Goal: Task Accomplishment & Management: Manage account settings

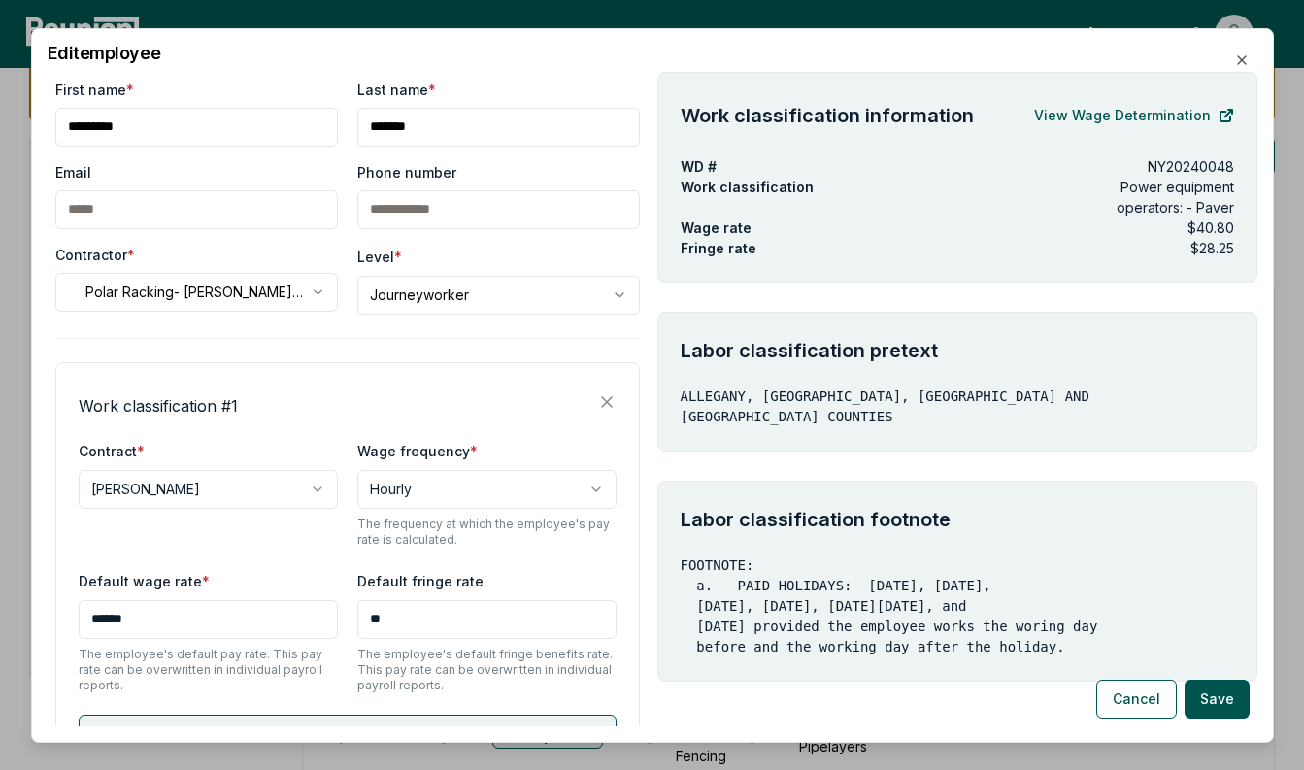
scroll to position [158, 0]
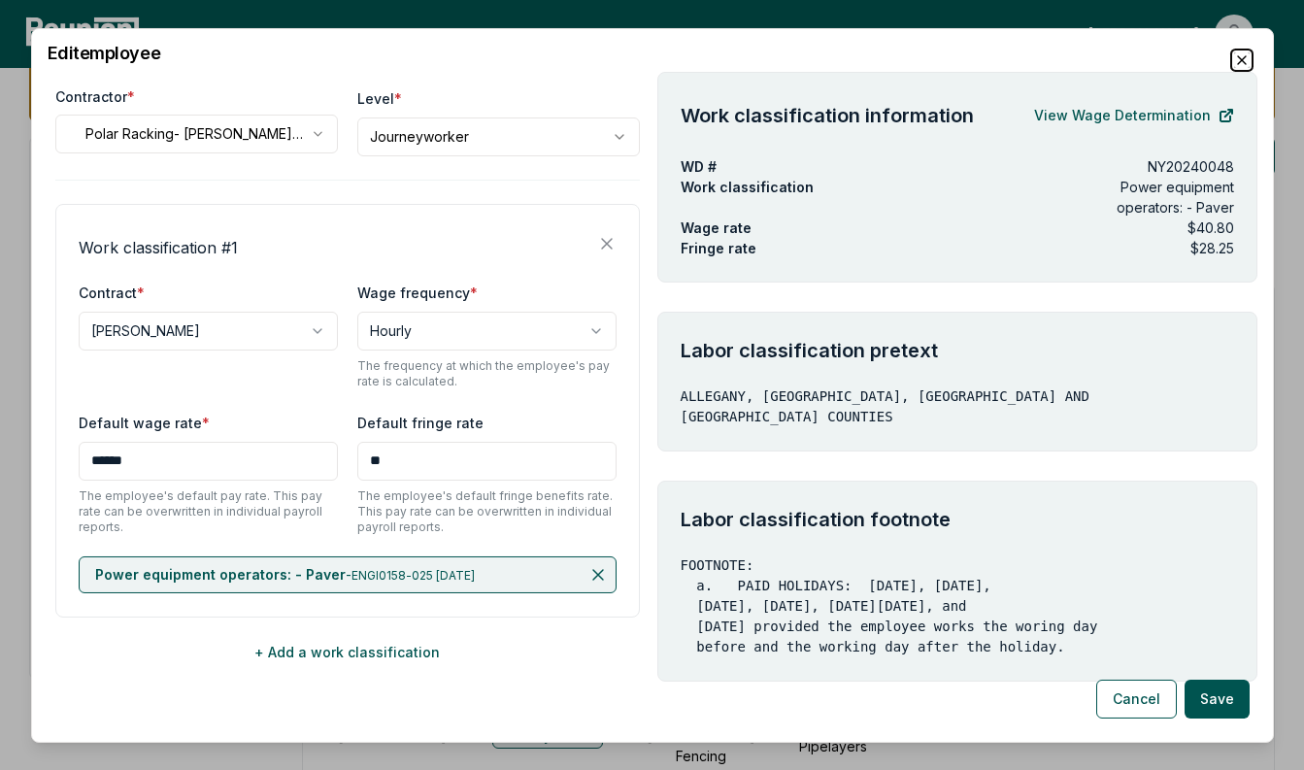
click at [1242, 54] on icon "button" at bounding box center [1242, 59] width 16 height 16
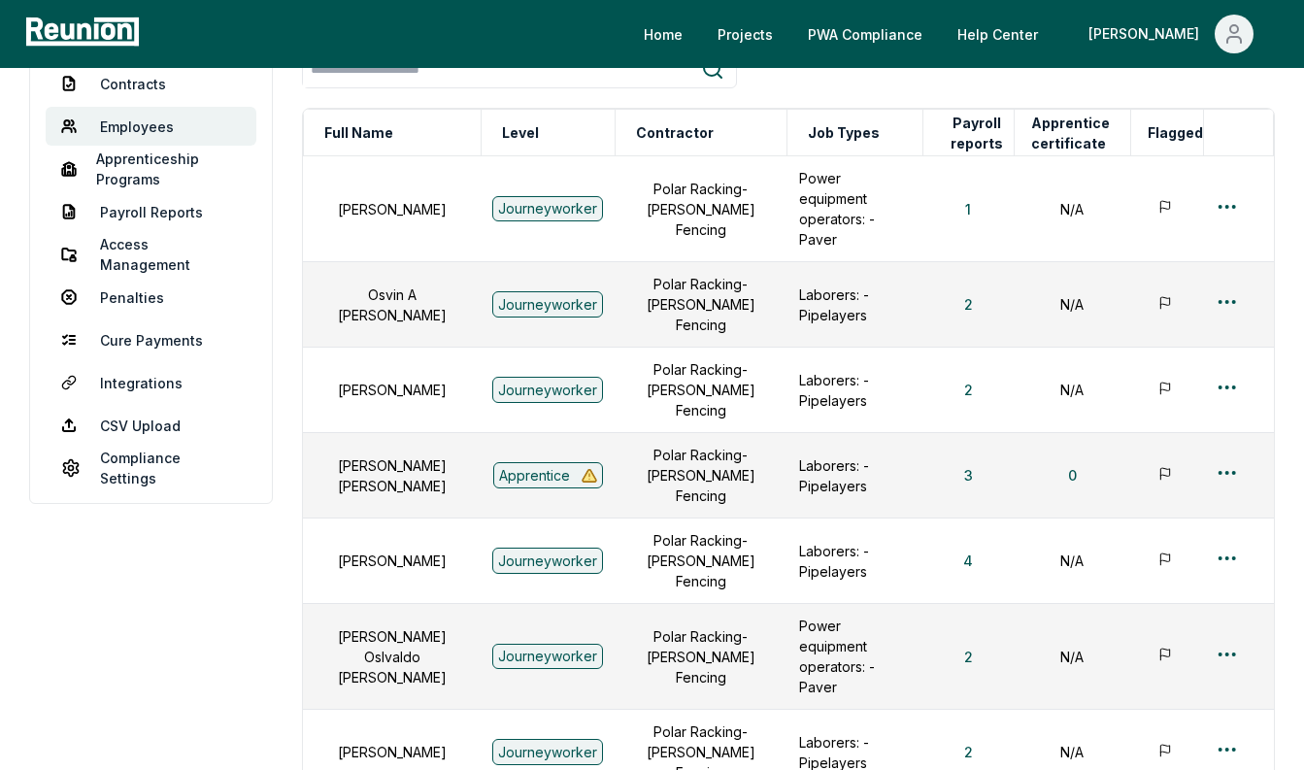
scroll to position [246, 0]
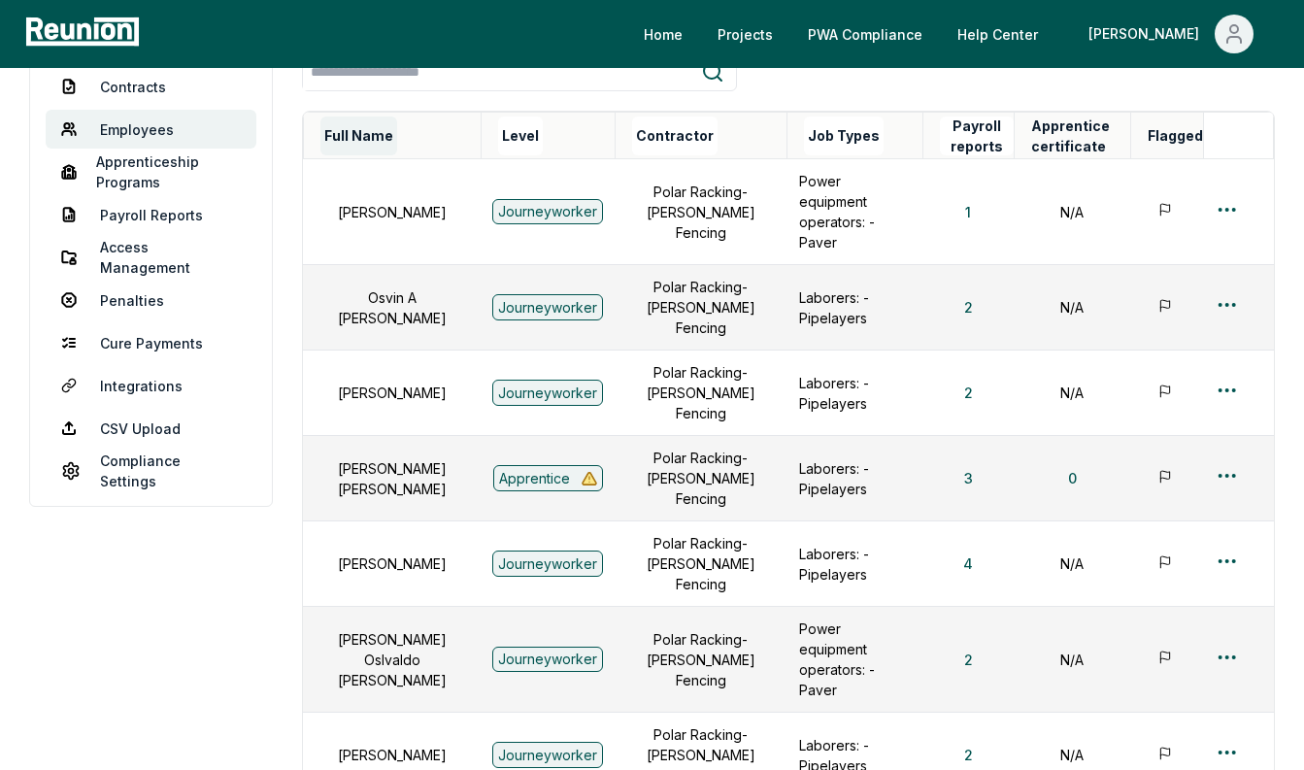
click at [381, 139] on button "Full Name" at bounding box center [358, 135] width 77 height 39
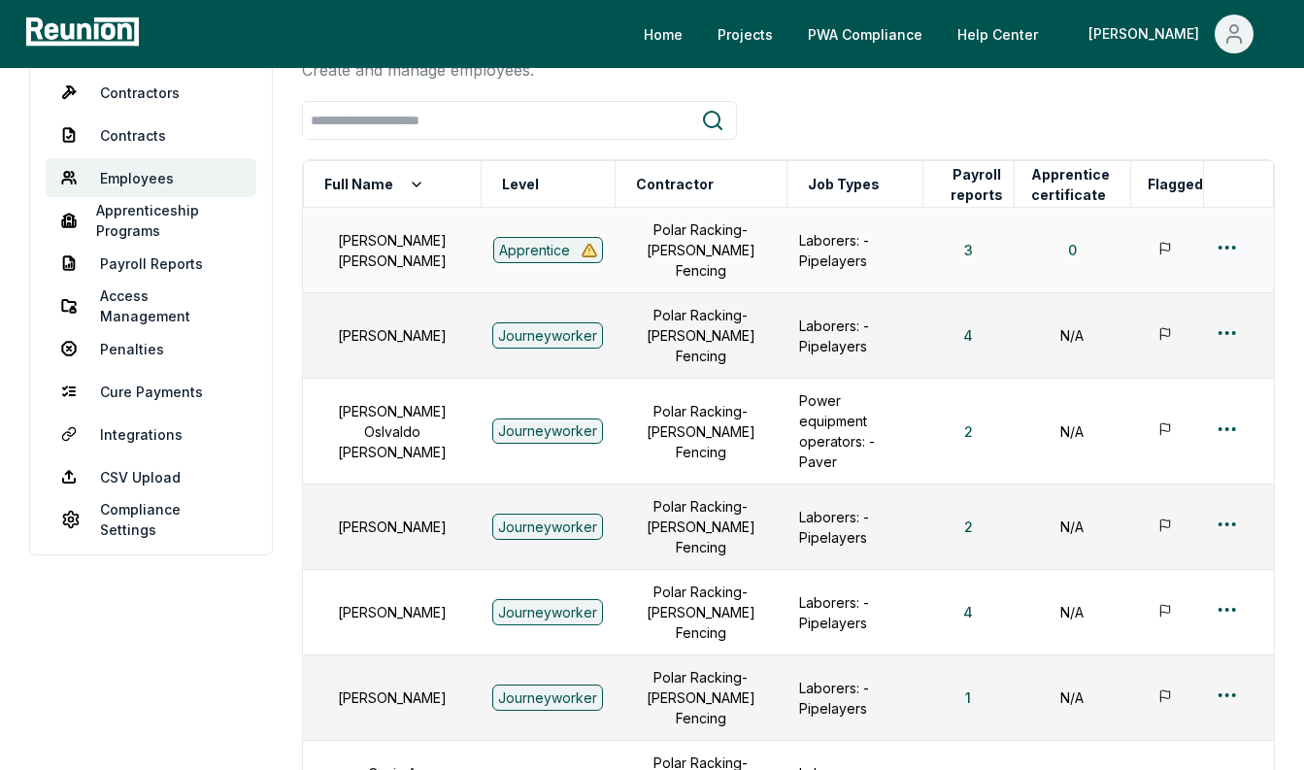
scroll to position [121, 0]
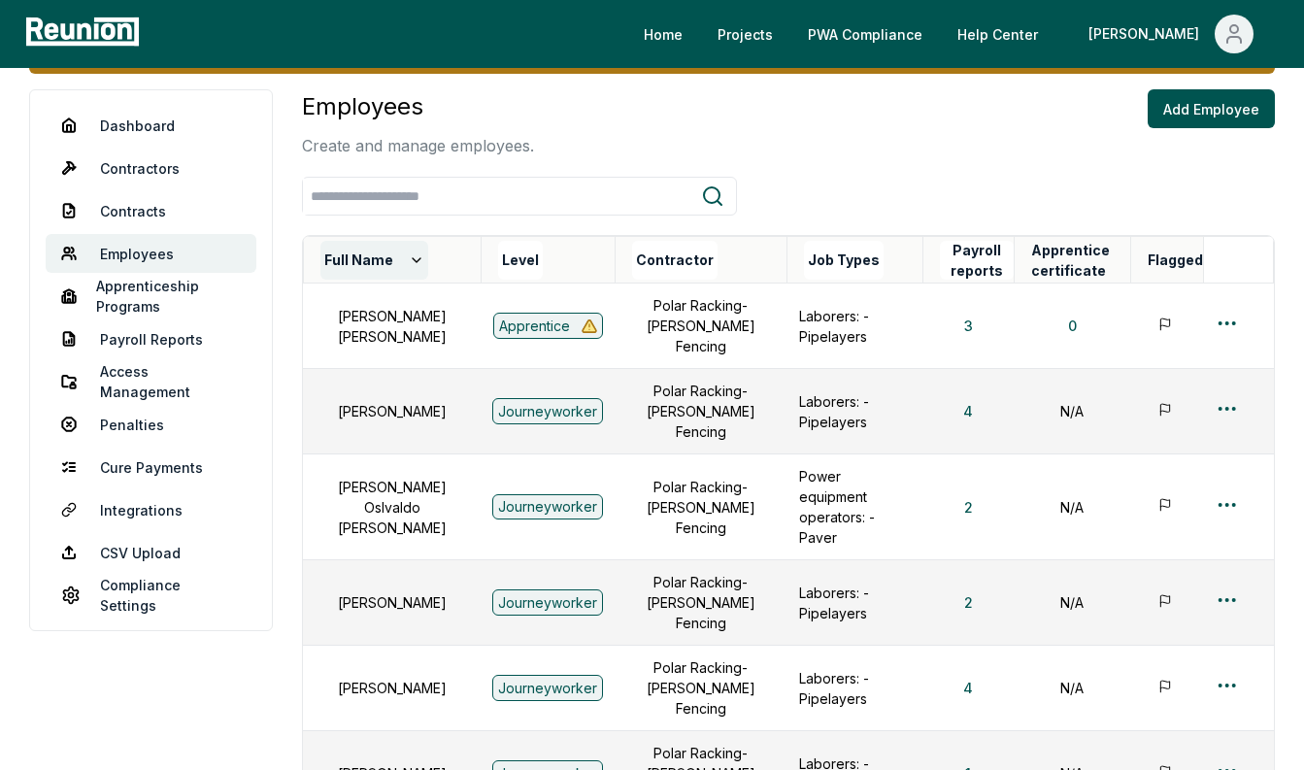
click at [409, 252] on icon at bounding box center [417, 260] width 16 height 16
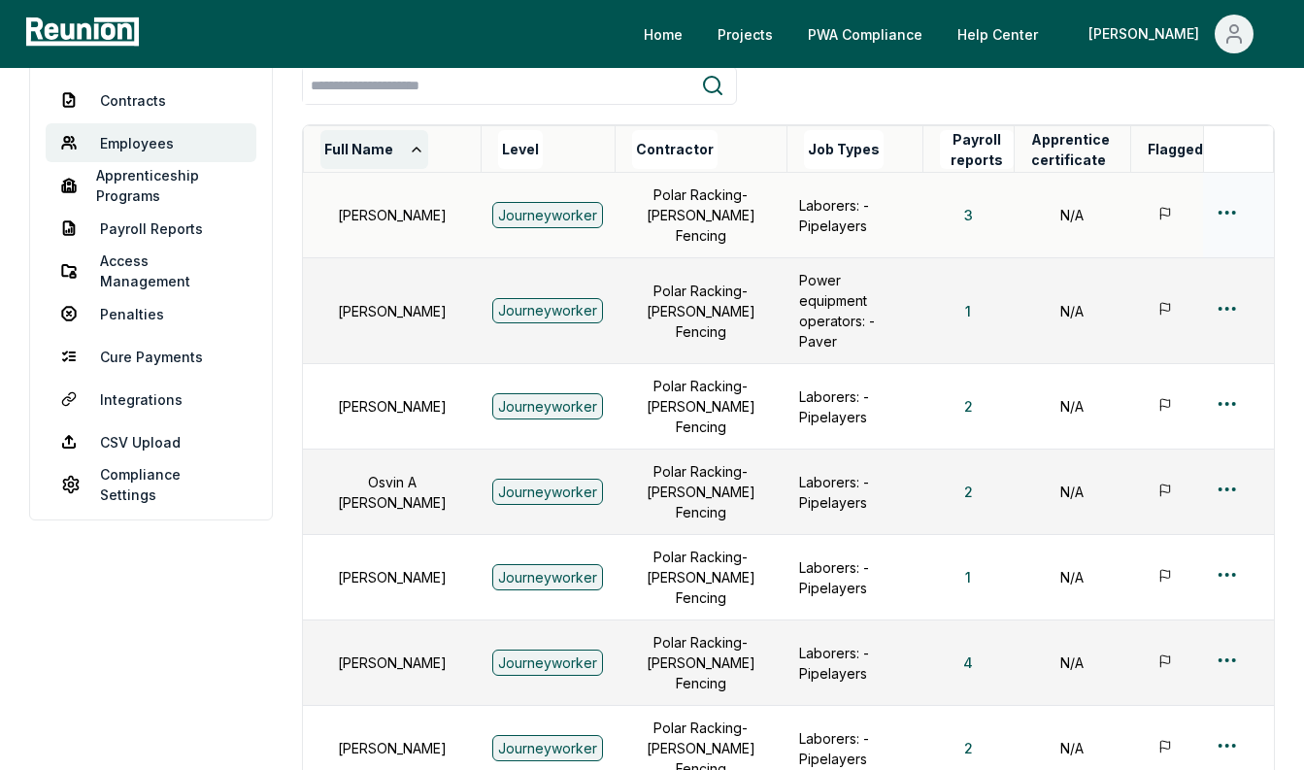
scroll to position [226, 0]
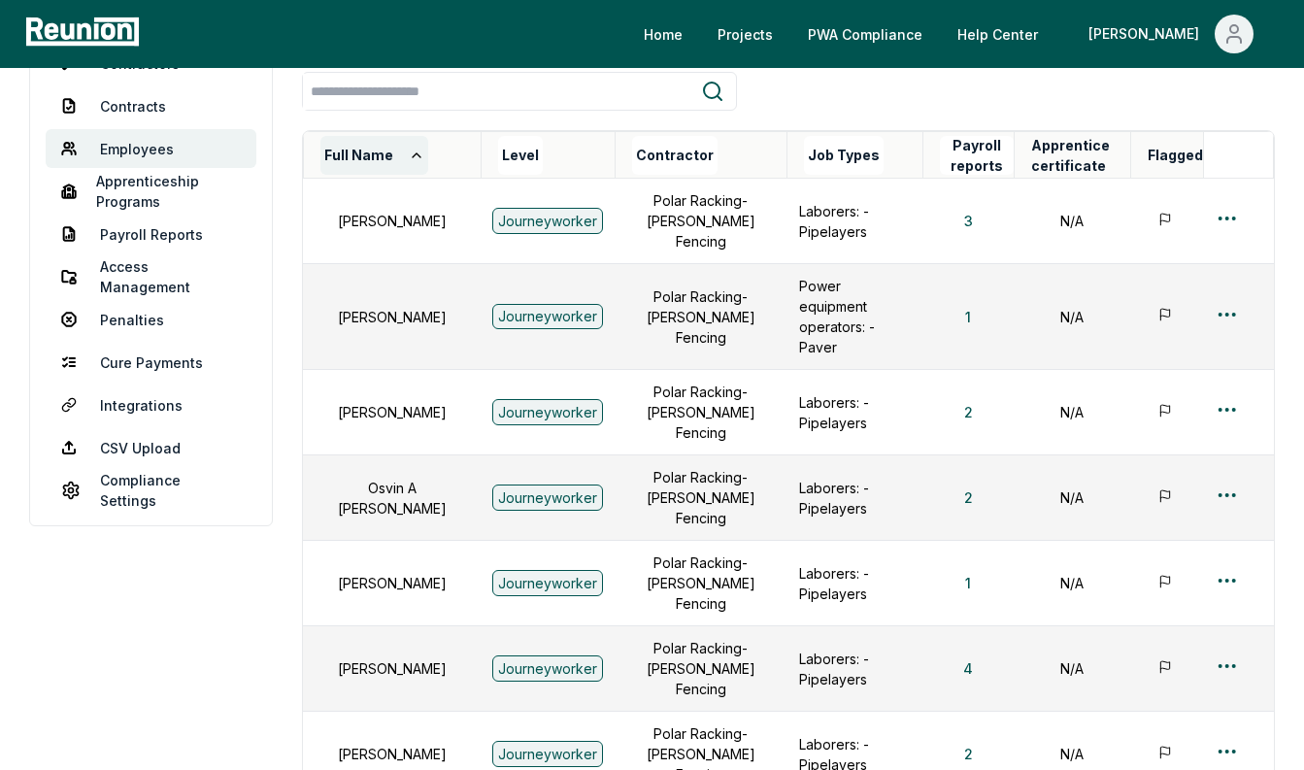
click at [412, 150] on icon at bounding box center [417, 156] width 16 height 16
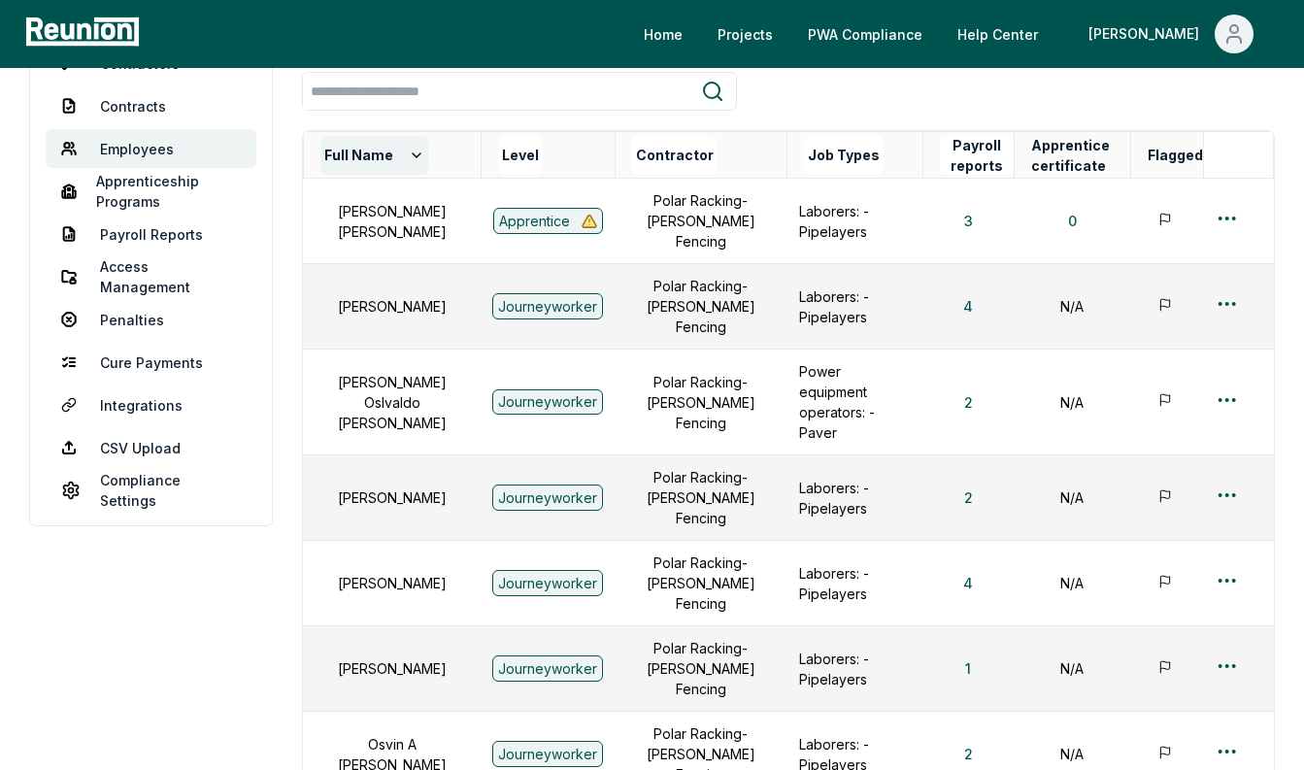
click at [412, 150] on icon at bounding box center [417, 156] width 16 height 16
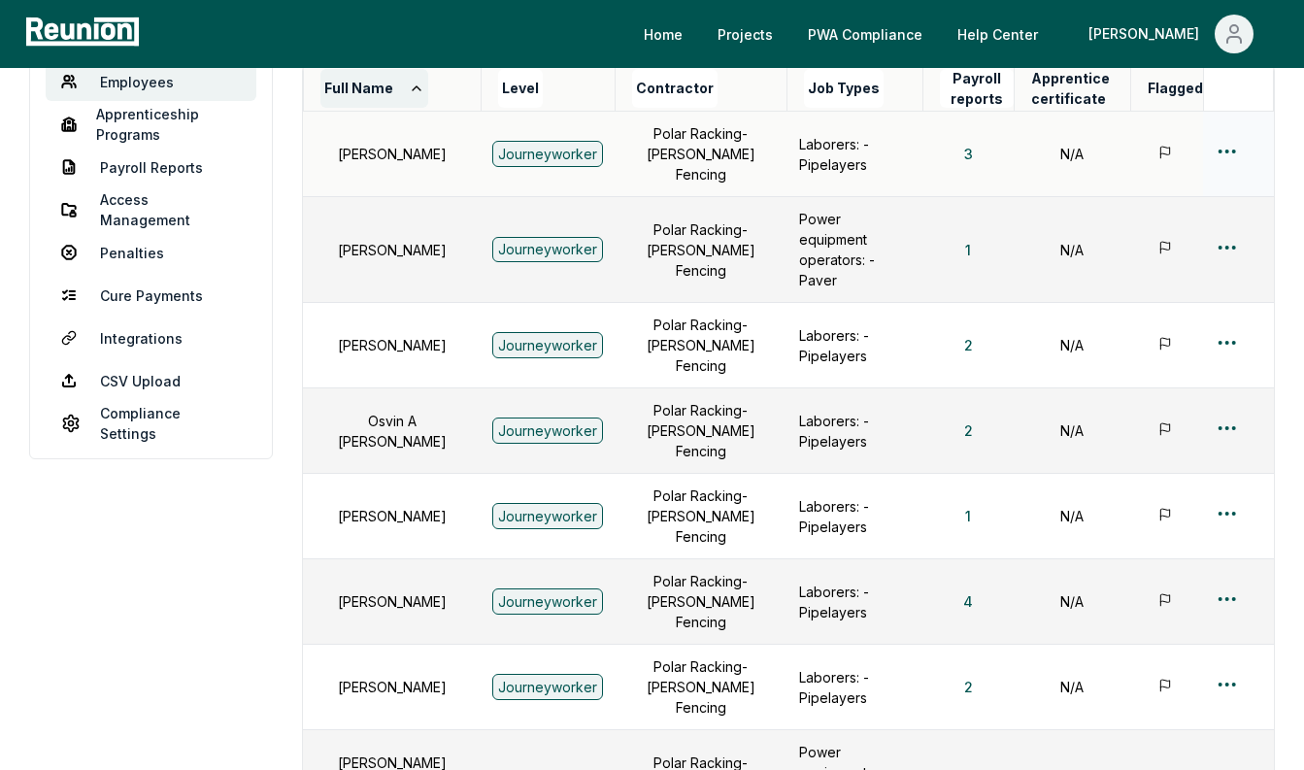
scroll to position [273, 0]
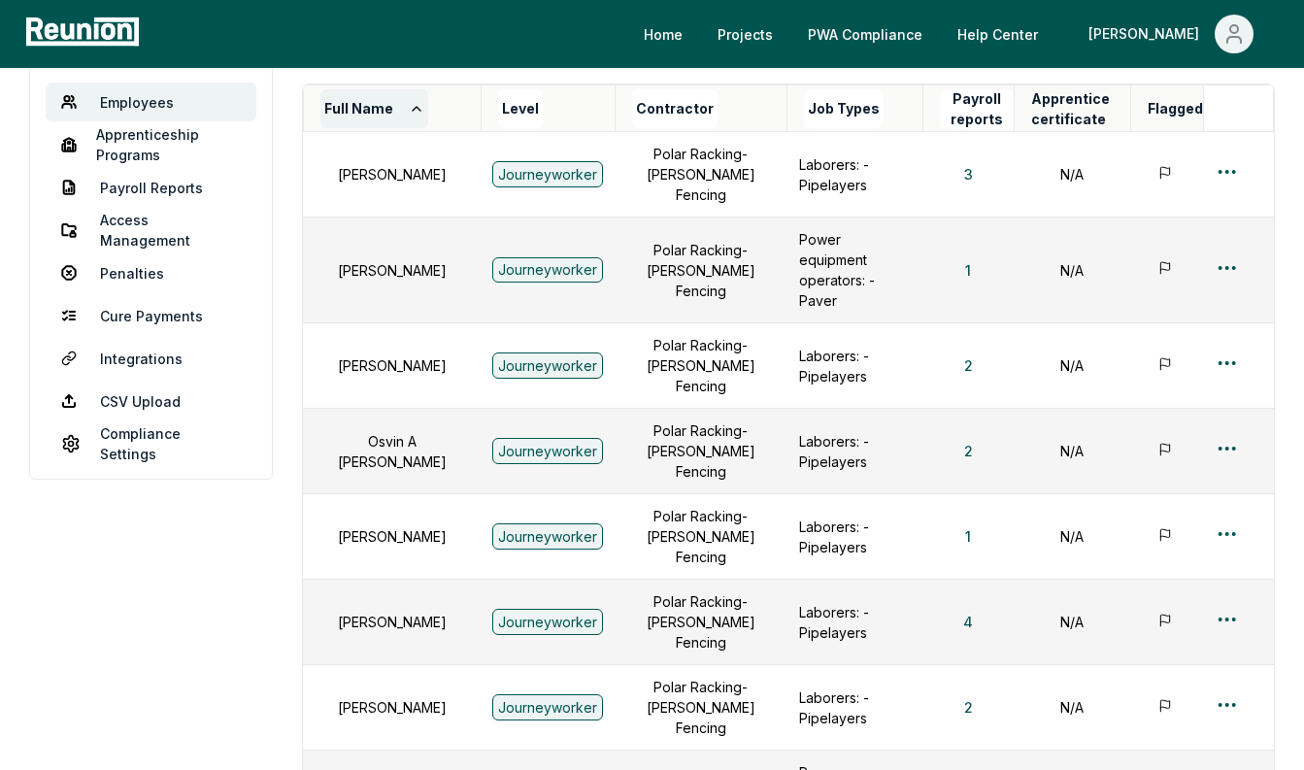
click at [406, 124] on button "Full Name" at bounding box center [374, 108] width 108 height 39
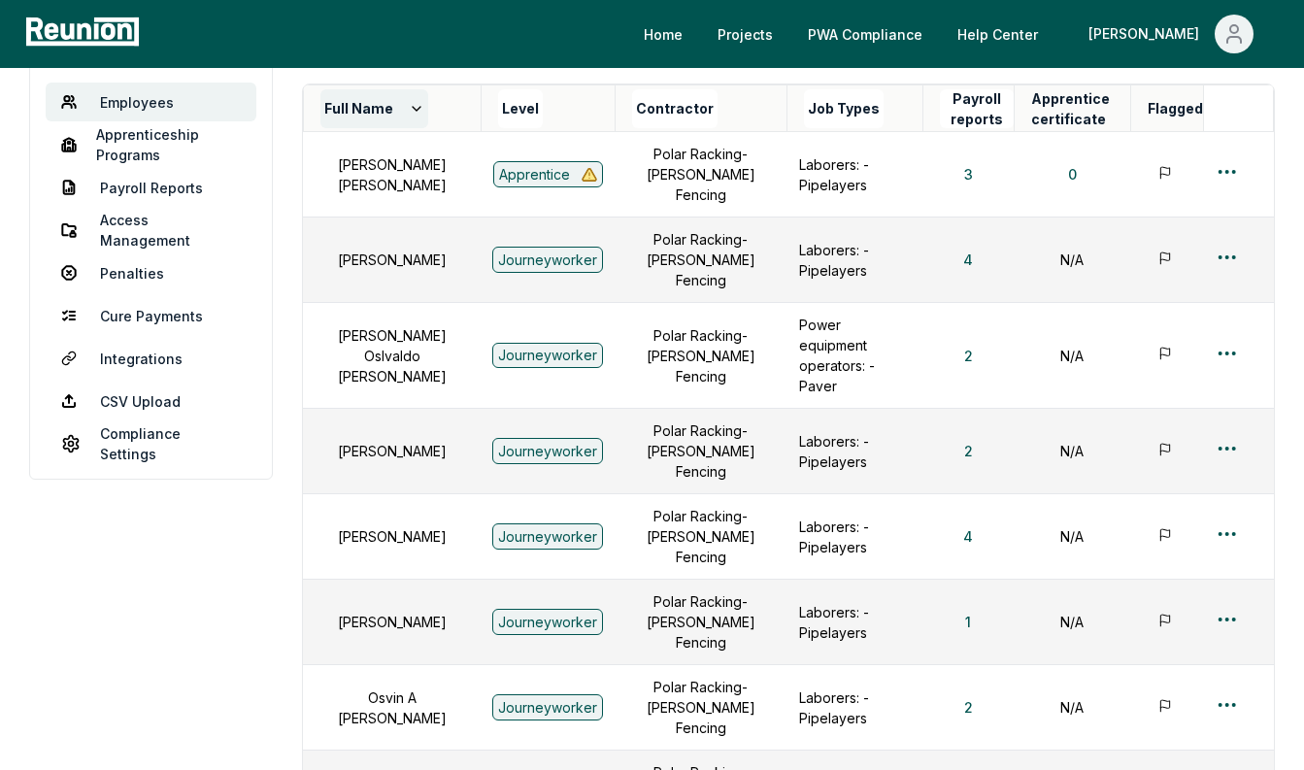
click at [406, 124] on button "Full Name" at bounding box center [374, 108] width 108 height 39
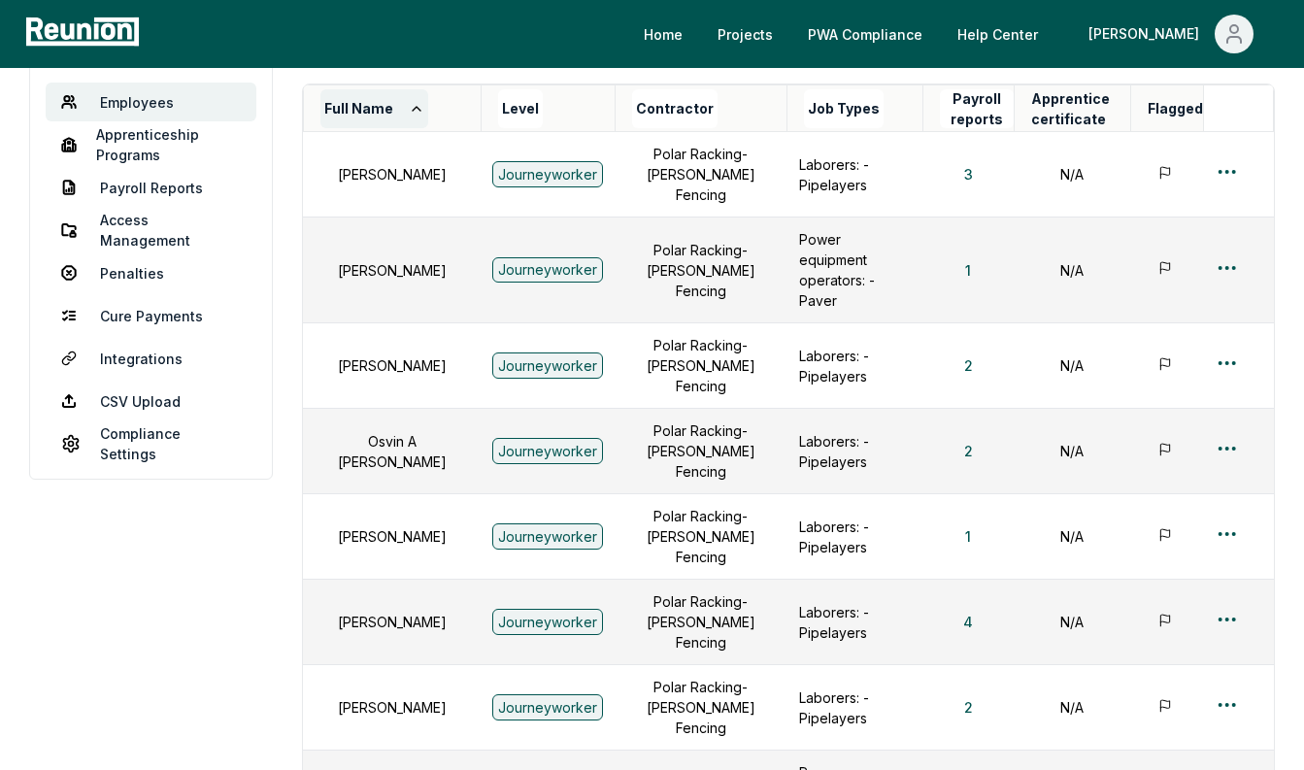
click at [406, 124] on button "Full Name" at bounding box center [374, 108] width 108 height 39
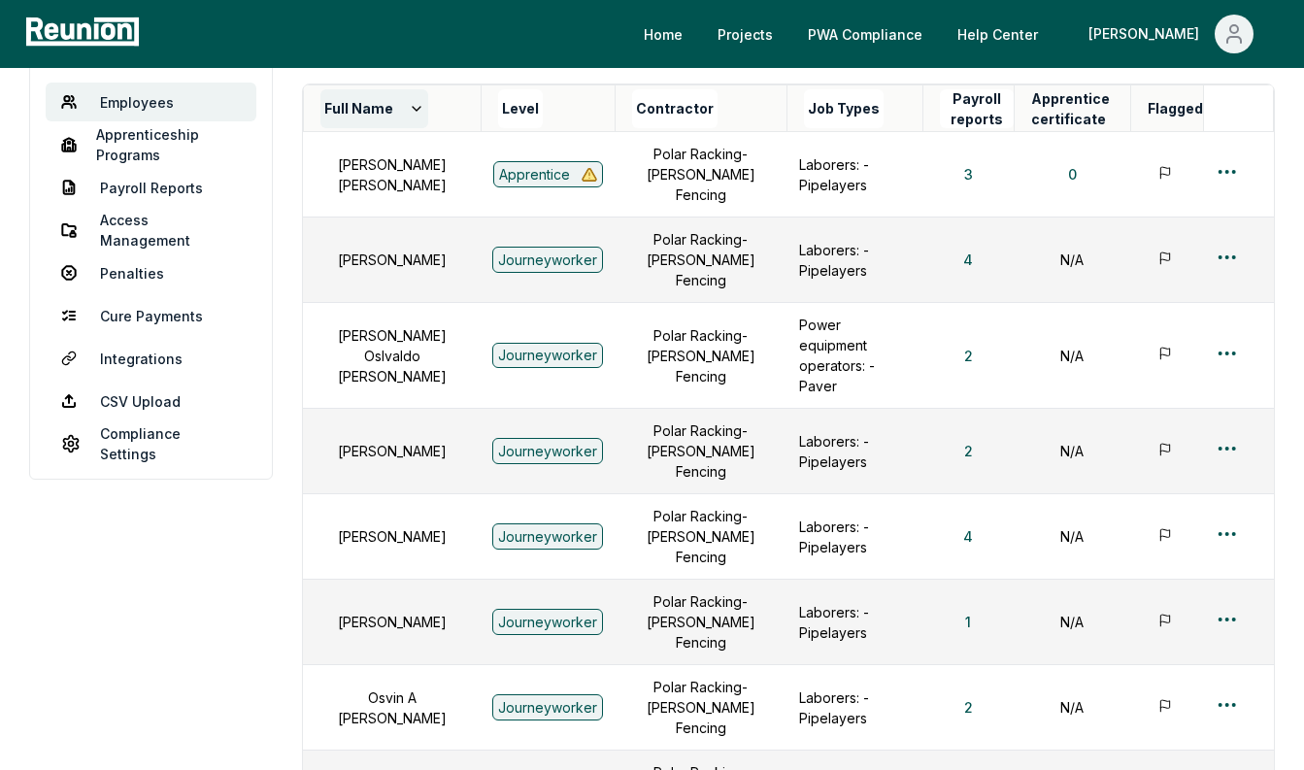
click at [406, 124] on button "Full Name" at bounding box center [374, 108] width 108 height 39
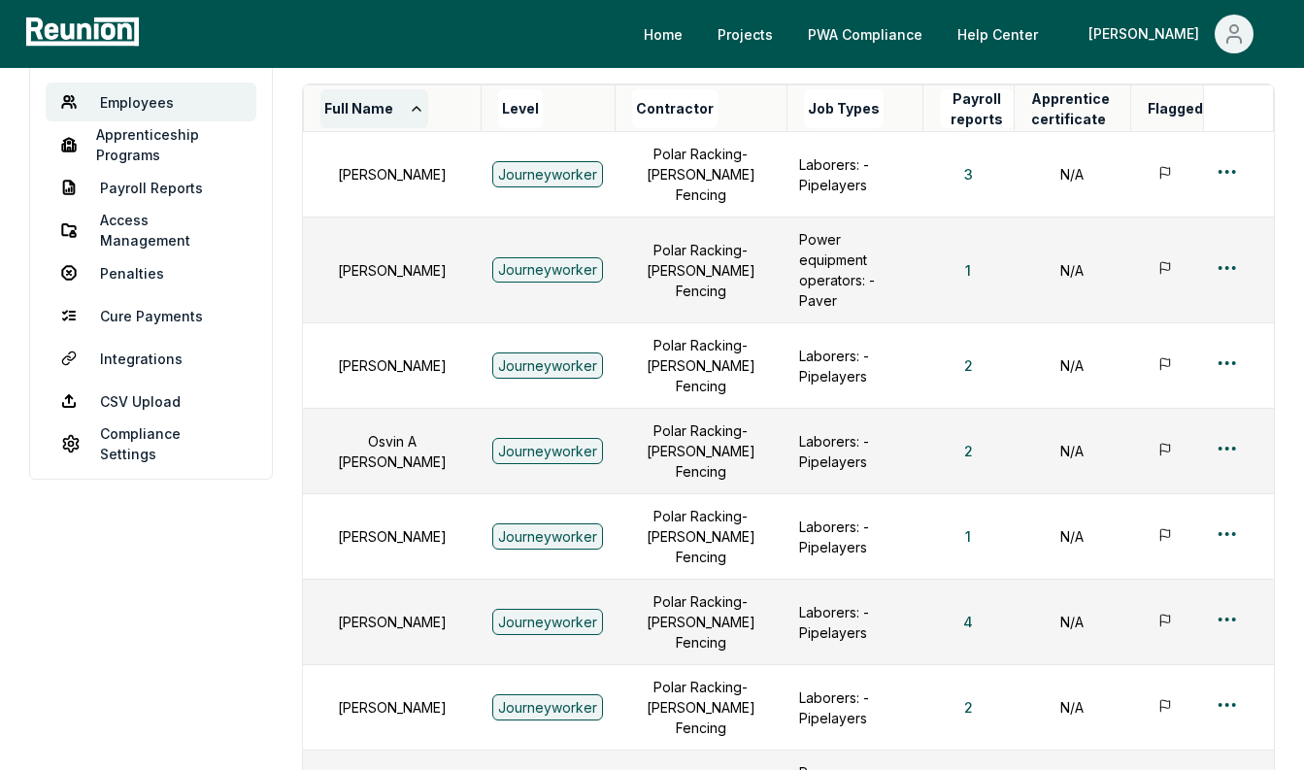
click at [406, 124] on button "Full Name" at bounding box center [374, 108] width 108 height 39
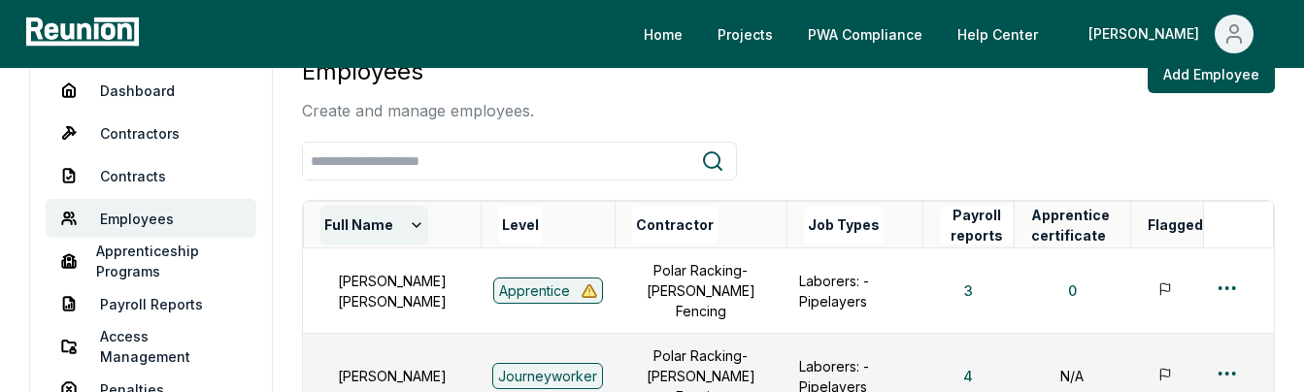
scroll to position [150, 0]
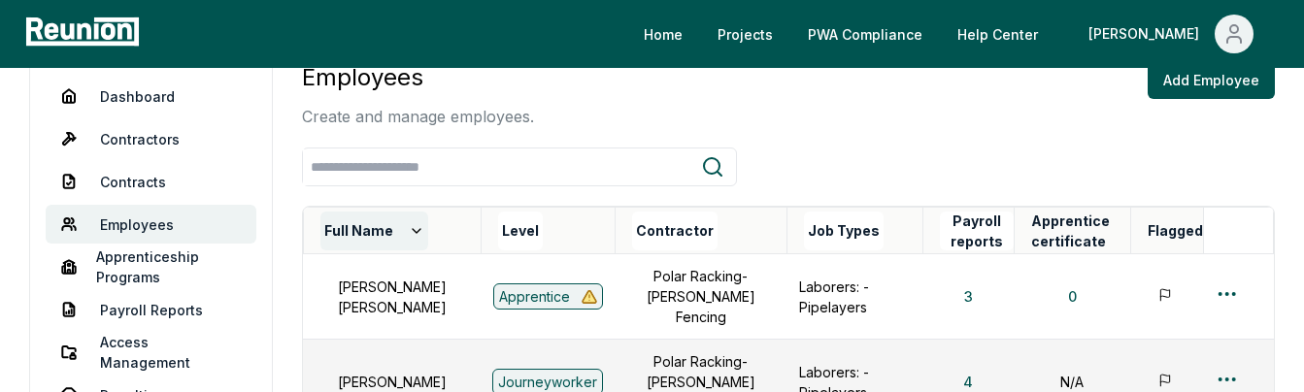
click at [373, 242] on button "Full Name" at bounding box center [374, 231] width 108 height 39
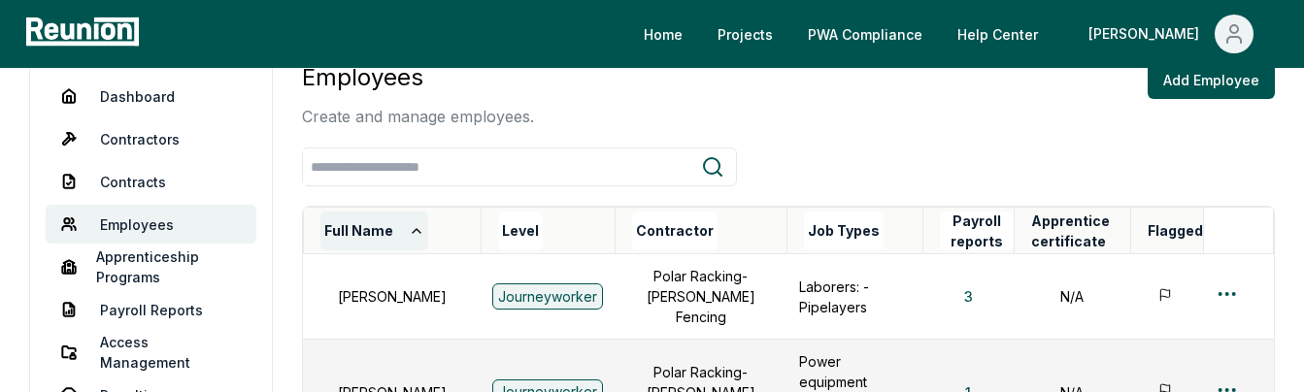
click at [386, 237] on button "Full Name" at bounding box center [374, 231] width 108 height 39
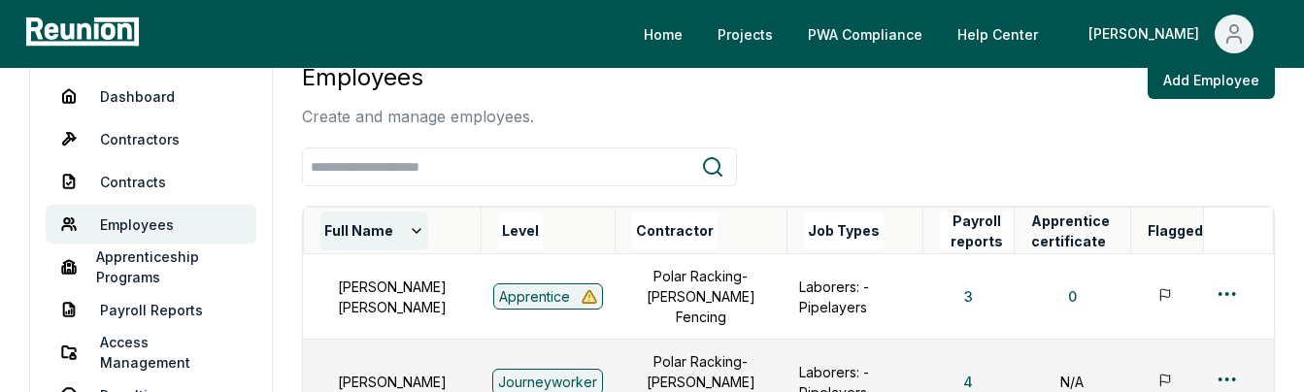
click at [386, 237] on button "Full Name" at bounding box center [374, 231] width 108 height 39
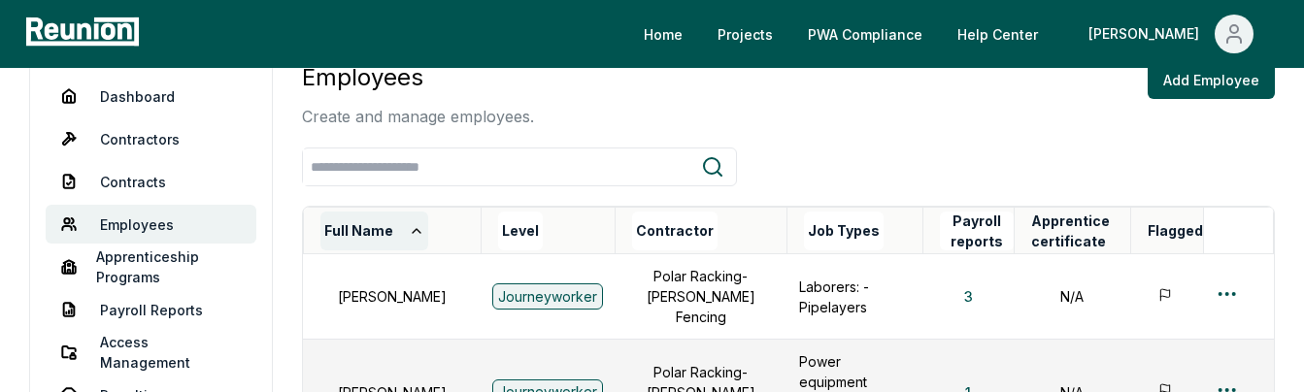
click at [386, 237] on button "Full Name" at bounding box center [374, 231] width 108 height 39
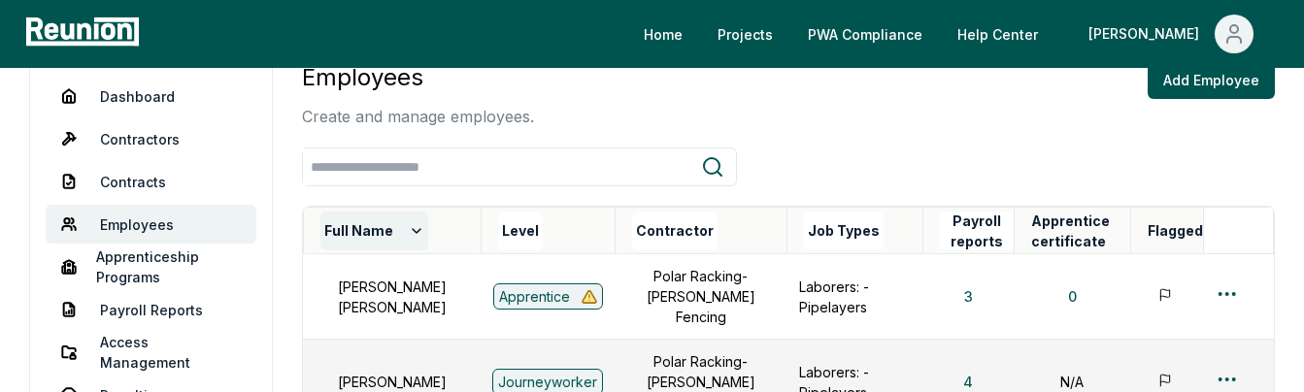
click at [386, 237] on button "Full Name" at bounding box center [374, 231] width 108 height 39
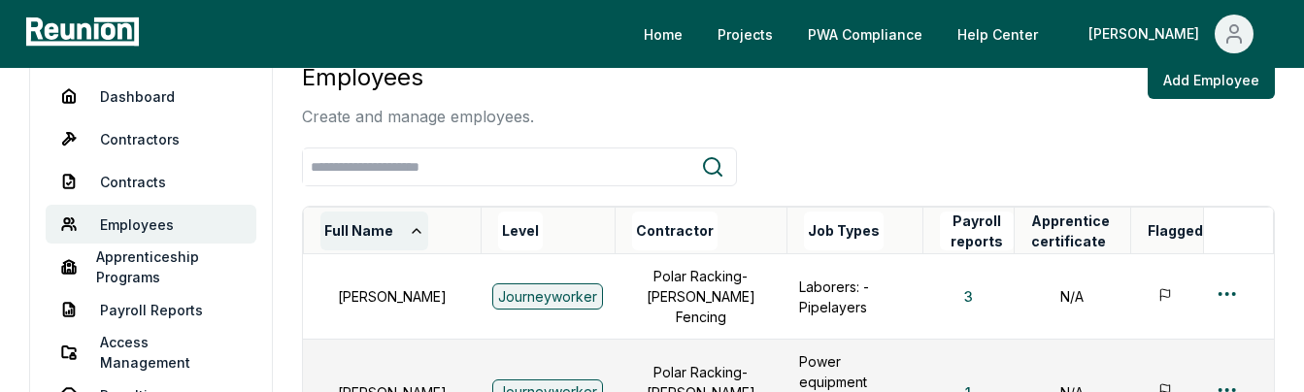
click at [386, 237] on button "Full Name" at bounding box center [374, 231] width 108 height 39
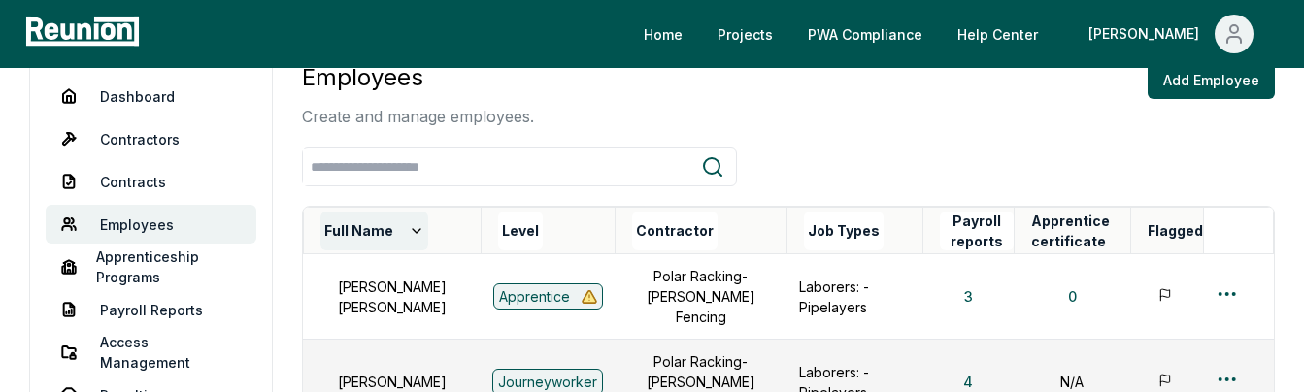
click at [386, 237] on button "Full Name" at bounding box center [374, 231] width 108 height 39
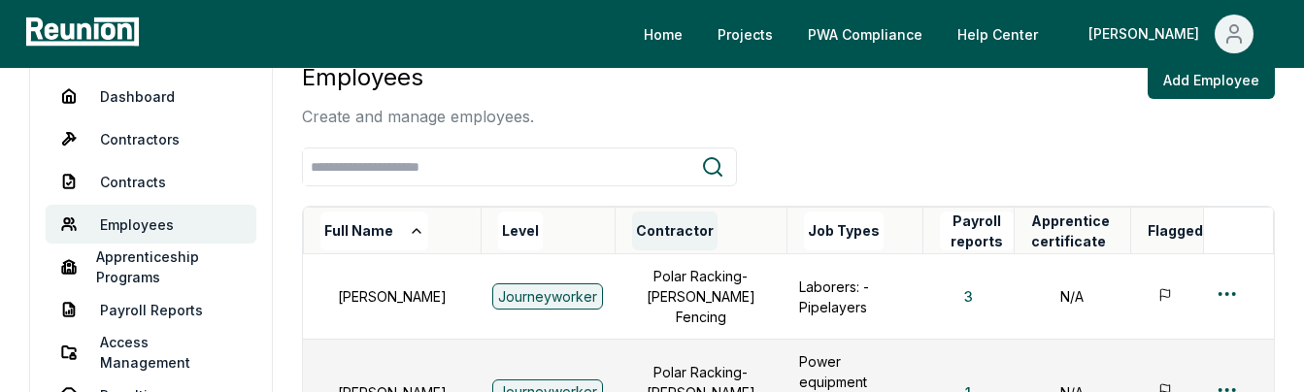
click at [672, 219] on button "Contractor" at bounding box center [674, 231] width 85 height 39
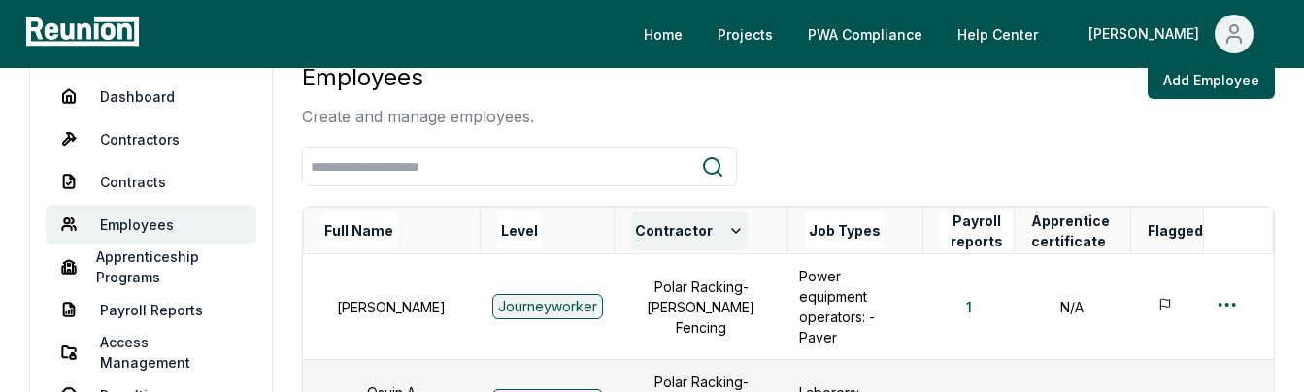
click at [672, 219] on button "Contractor" at bounding box center [689, 231] width 116 height 39
